Goal: Task Accomplishment & Management: Manage account settings

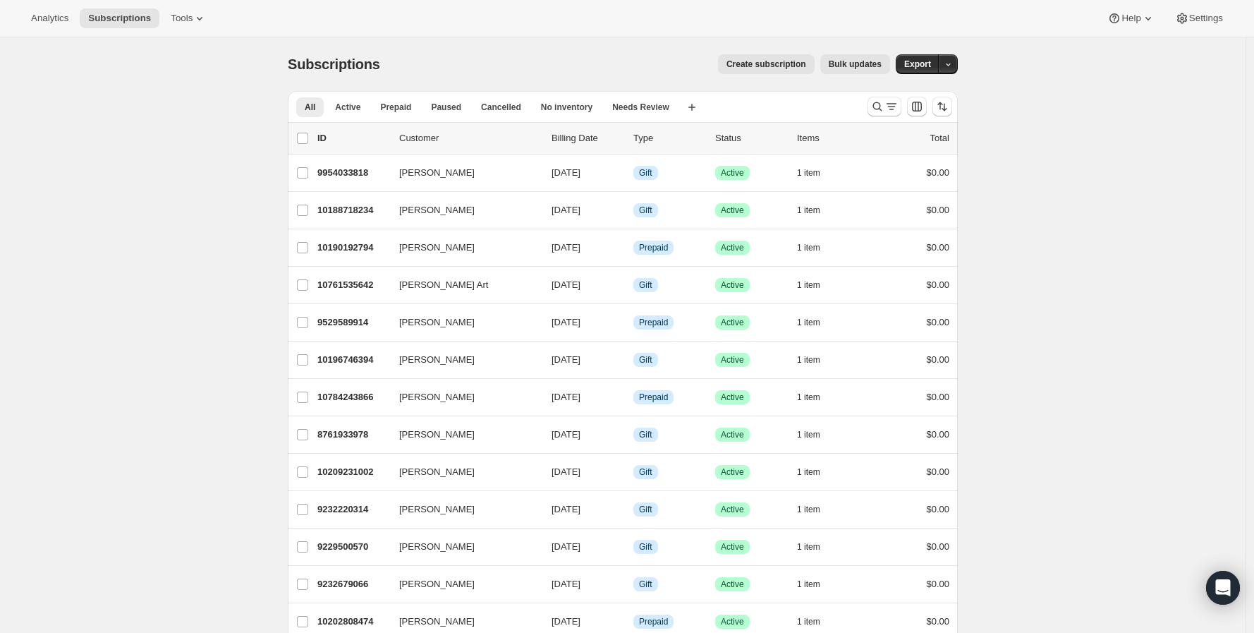
click at [870, 111] on div at bounding box center [910, 106] width 96 height 28
click at [880, 109] on icon "Search and filter results" at bounding box center [877, 106] width 14 height 14
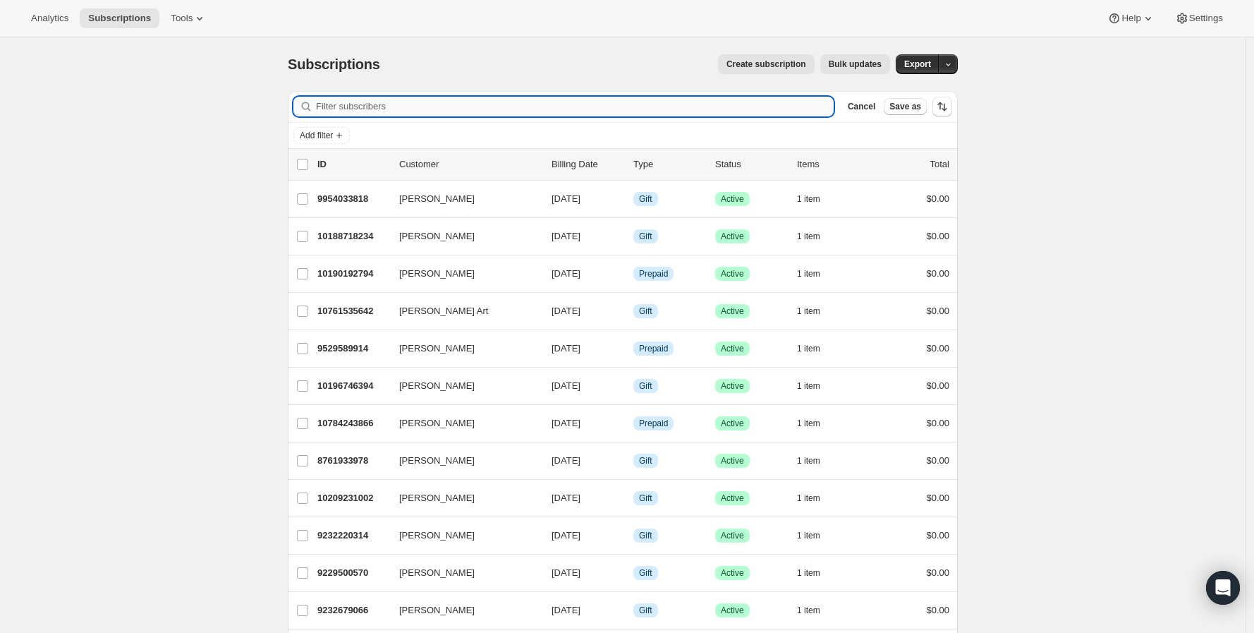
paste input "10228826266"
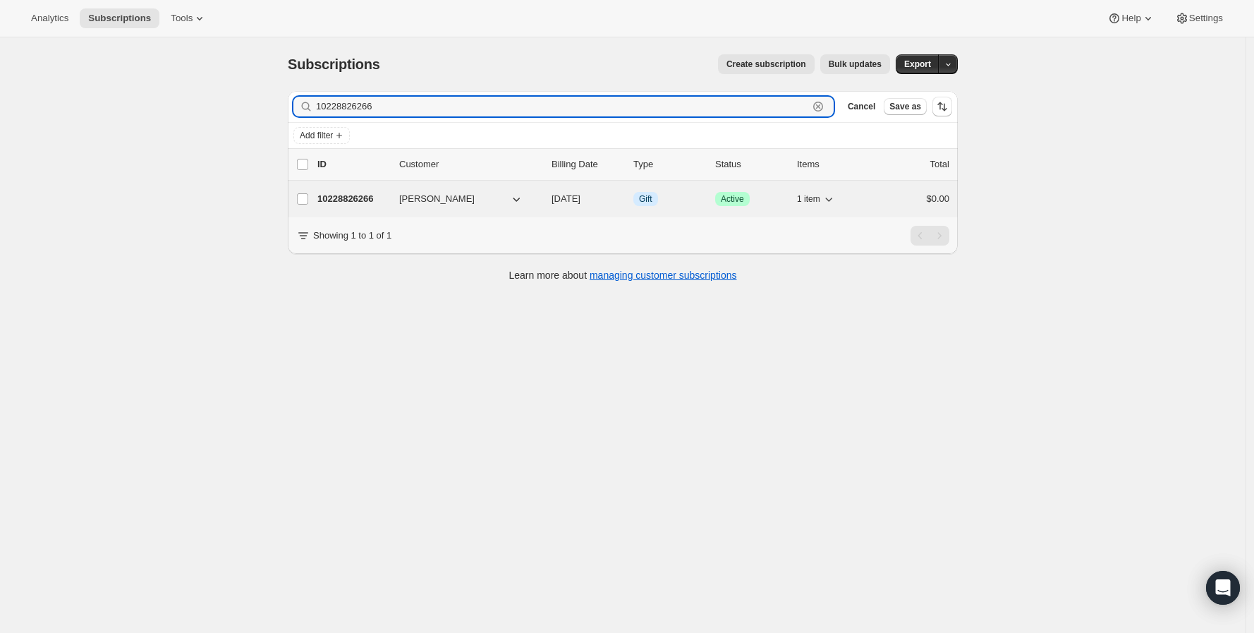
type input "10228826266"
click at [364, 197] on p "10228826266" at bounding box center [352, 199] width 71 height 14
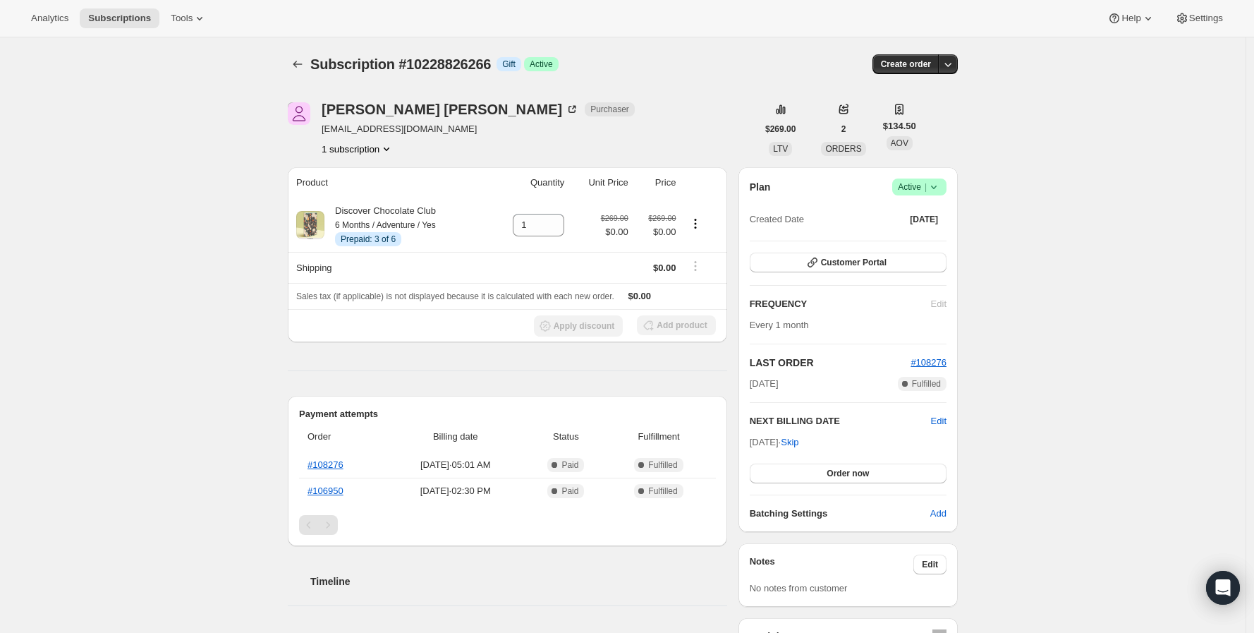
click at [130, 370] on div "Subscription #10228826266. This page is ready Subscription #10228826266 Info Gi…" at bounding box center [623, 571] width 1246 height 1068
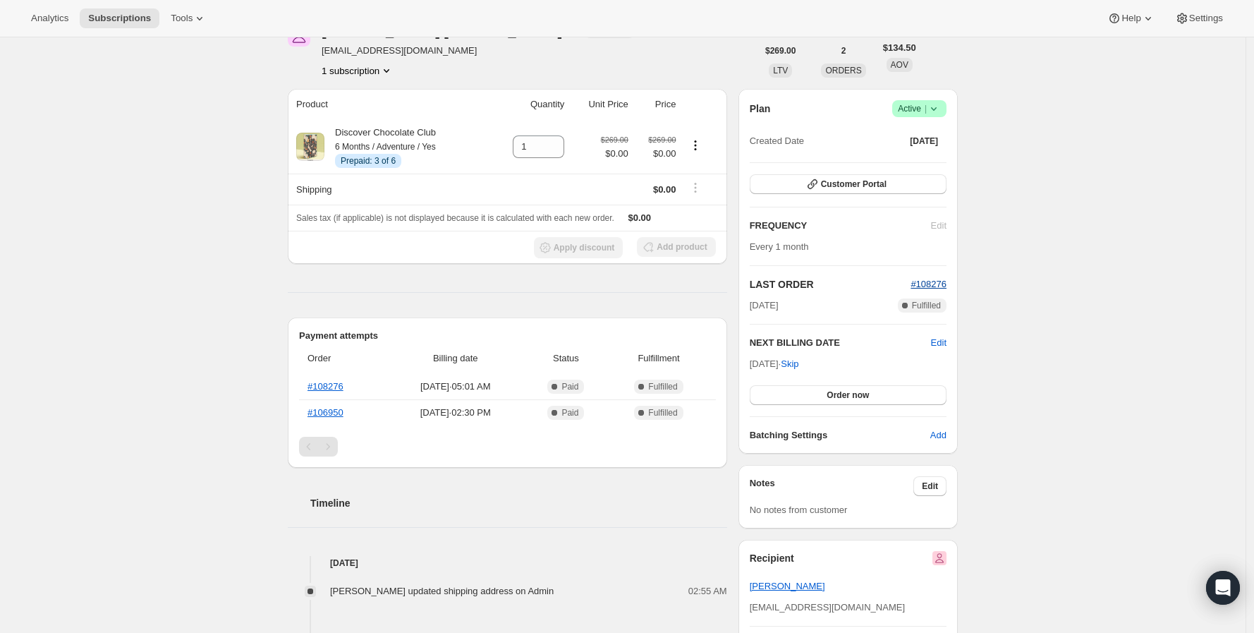
scroll to position [235, 0]
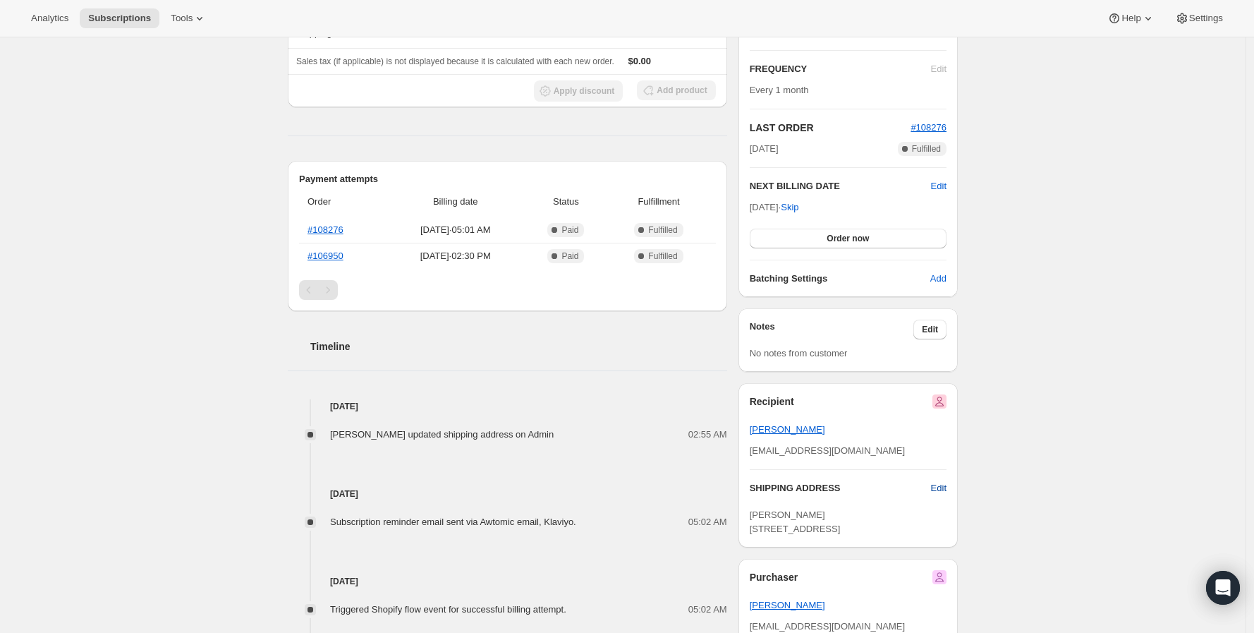
click at [941, 490] on span "Edit" at bounding box center [939, 488] width 16 height 14
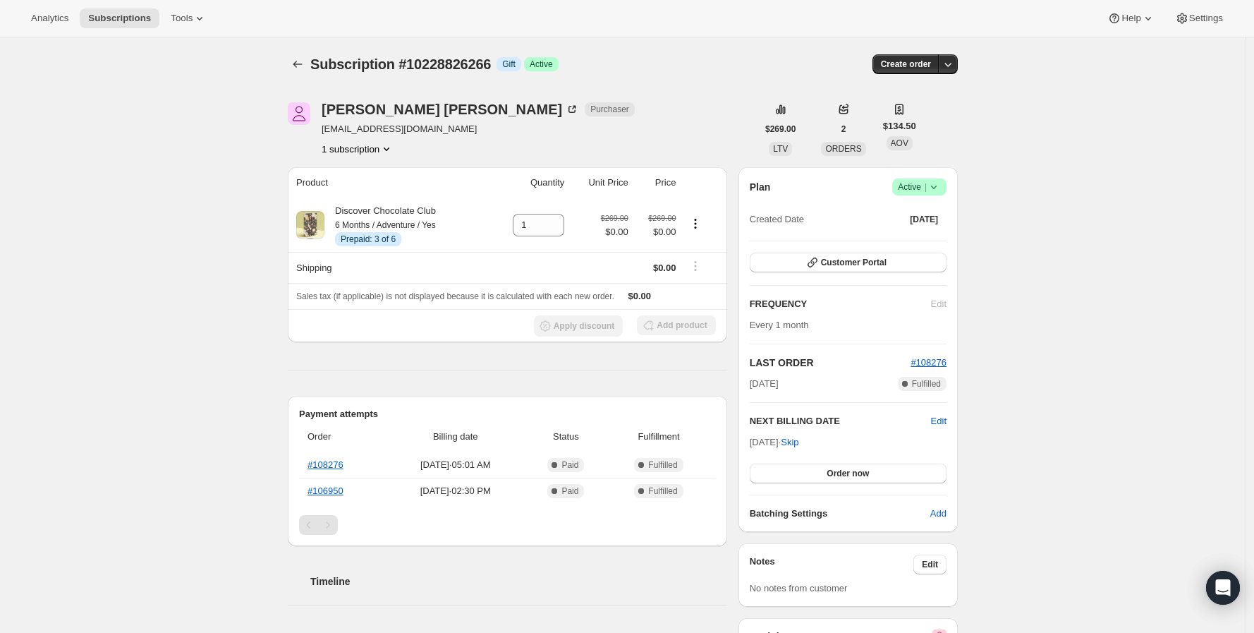
select select "[GEOGRAPHIC_DATA]"
select select "MN"
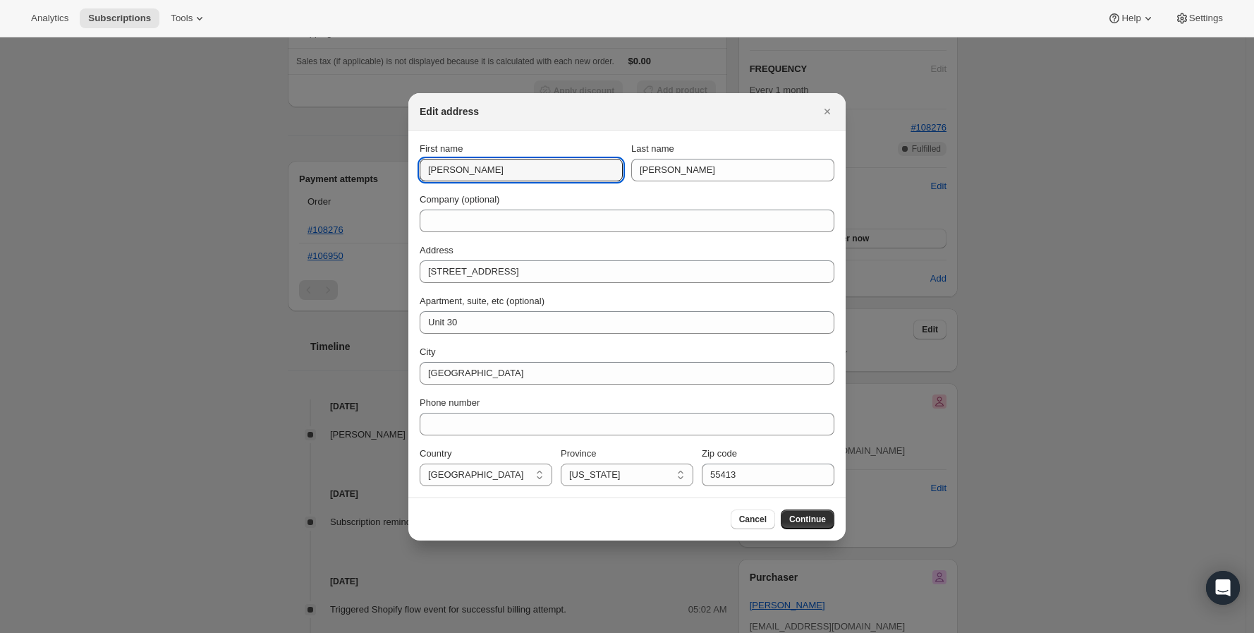
drag, startPoint x: 504, startPoint y: 166, endPoint x: 363, endPoint y: 166, distance: 141.1
paste input "[PERSON_NAME]"
click at [477, 172] on input "[PERSON_NAME]" at bounding box center [521, 170] width 203 height 23
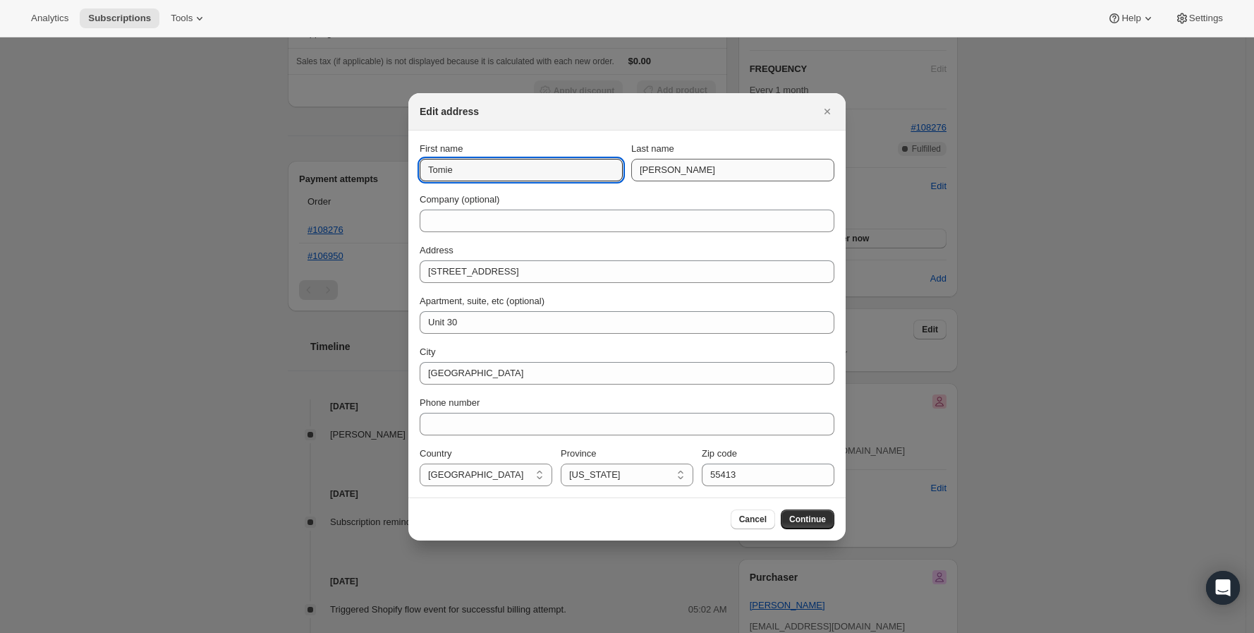
type input "Tomie"
drag, startPoint x: 709, startPoint y: 170, endPoint x: 565, endPoint y: 173, distance: 143.9
click at [565, 173] on div "First name [PERSON_NAME] Last name [PERSON_NAME]" at bounding box center [627, 161] width 415 height 39
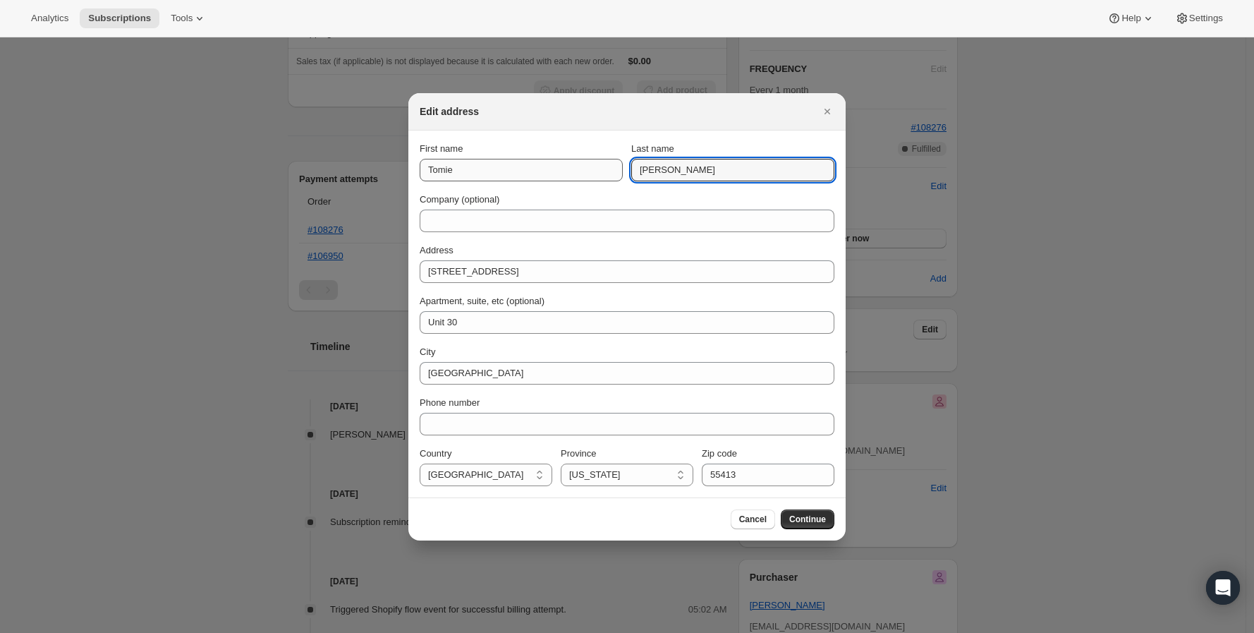
paste input "[PERSON_NAME]"
type input "[PERSON_NAME]"
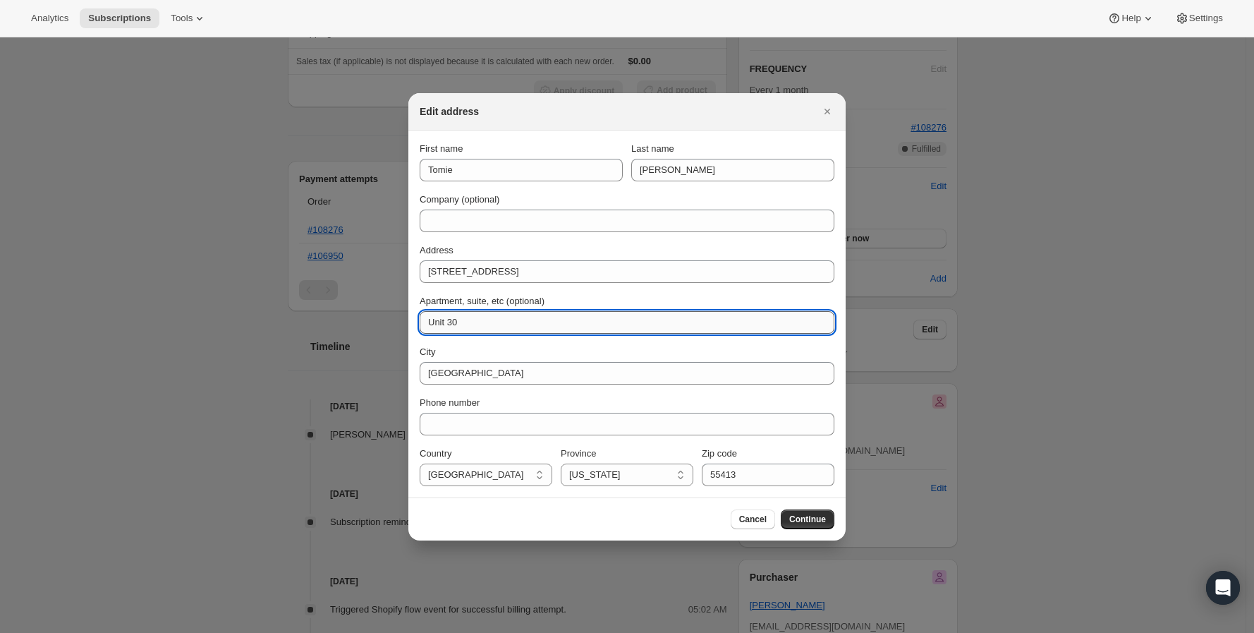
click at [456, 317] on input "Unit 30" at bounding box center [627, 322] width 415 height 23
type input "Unit 380"
click at [798, 516] on span "Continue" at bounding box center [807, 518] width 37 height 11
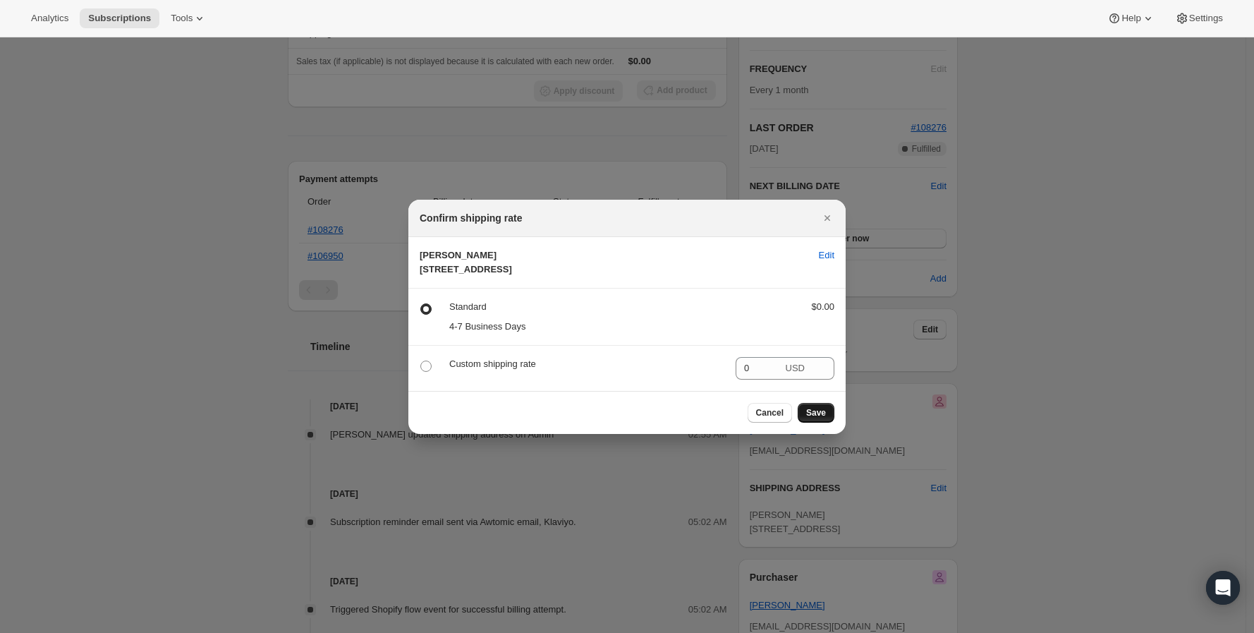
click at [818, 422] on button "Save" at bounding box center [816, 413] width 37 height 20
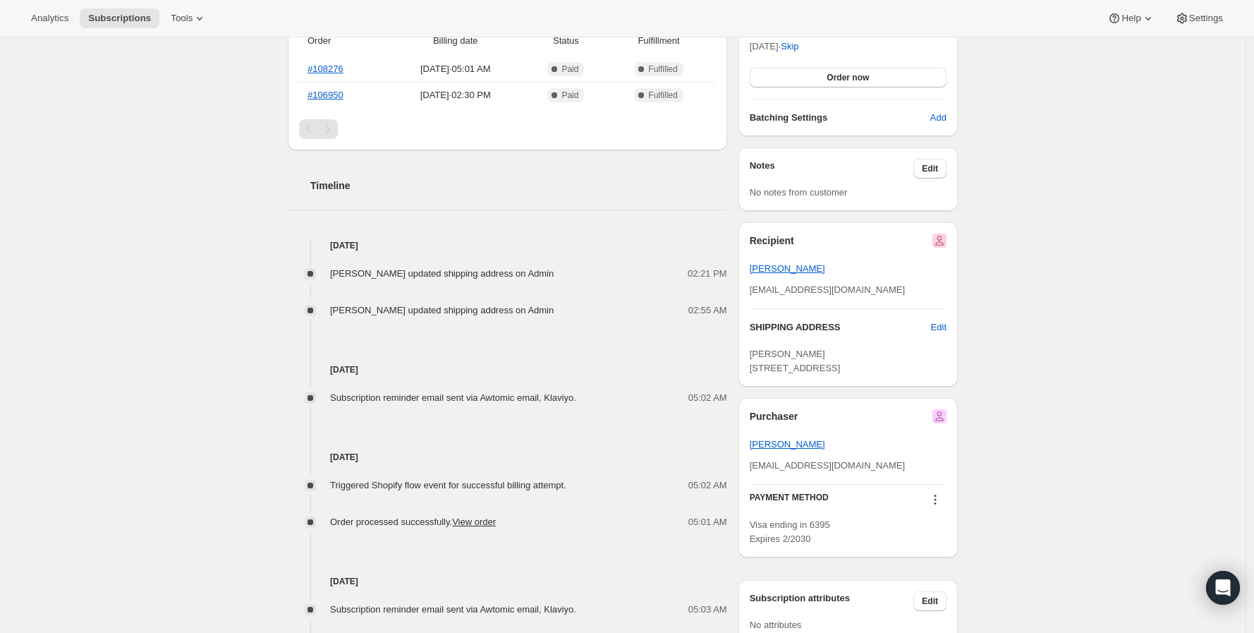
scroll to position [470, 0]
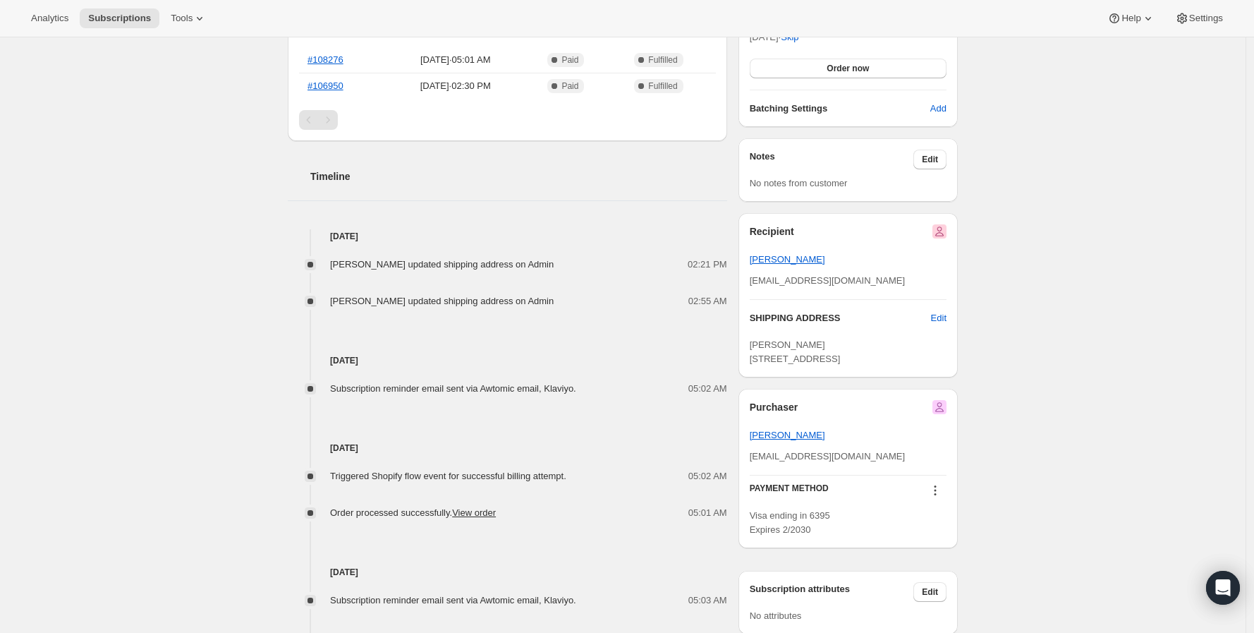
drag, startPoint x: 755, startPoint y: 338, endPoint x: 916, endPoint y: 380, distance: 166.3
click at [918, 366] on div "[PERSON_NAME] [STREET_ADDRESS]" at bounding box center [848, 352] width 197 height 28
copy div "SHIPPING ADDRESS Edit [PERSON_NAME] [STREET_ADDRESS]"
drag, startPoint x: 751, startPoint y: 317, endPoint x: 882, endPoint y: 394, distance: 152.1
click at [882, 377] on div "Recipient [PERSON_NAME] [PERSON_NAME][EMAIL_ADDRESS][DOMAIN_NAME] SHIPPING ADDR…" at bounding box center [847, 295] width 219 height 164
